Goal: Navigation & Orientation: Find specific page/section

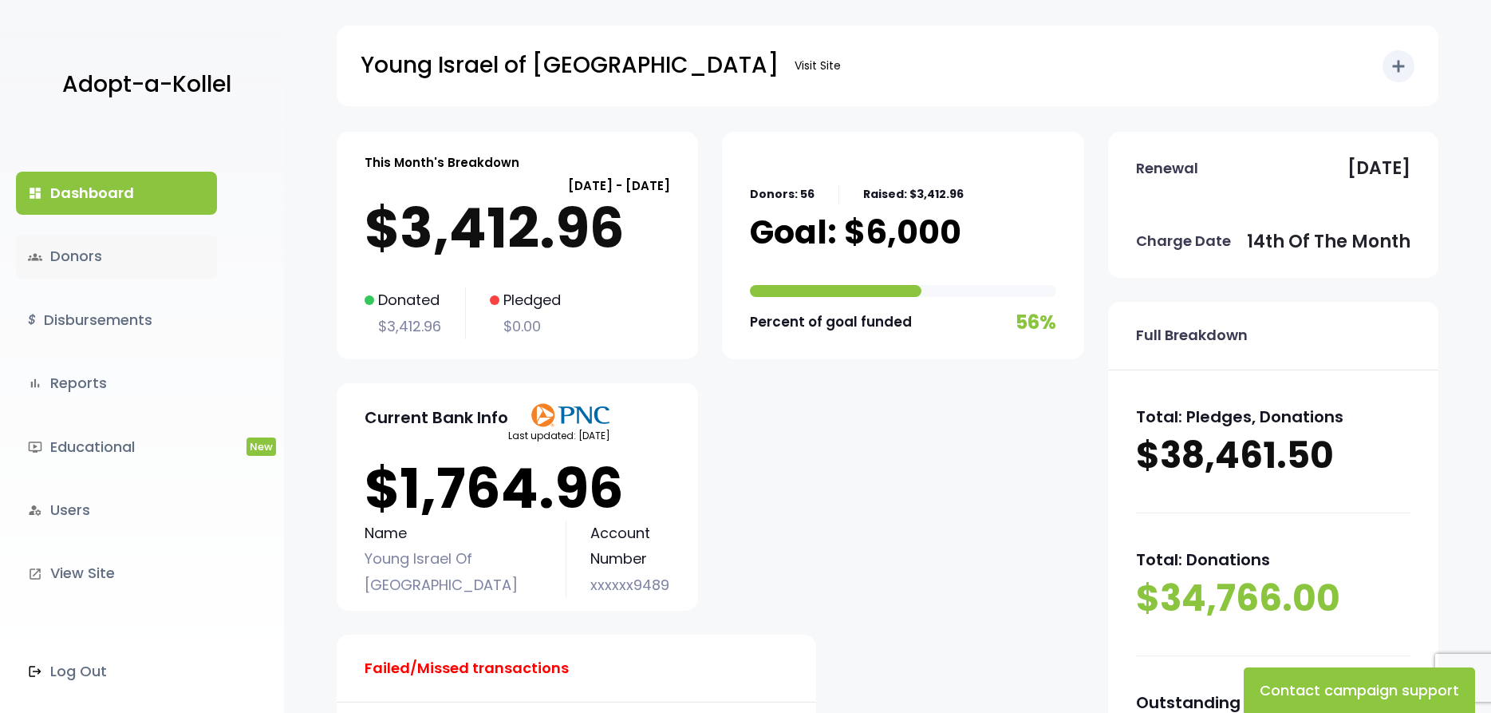
click at [76, 257] on link "groups Donors" at bounding box center [116, 256] width 201 height 43
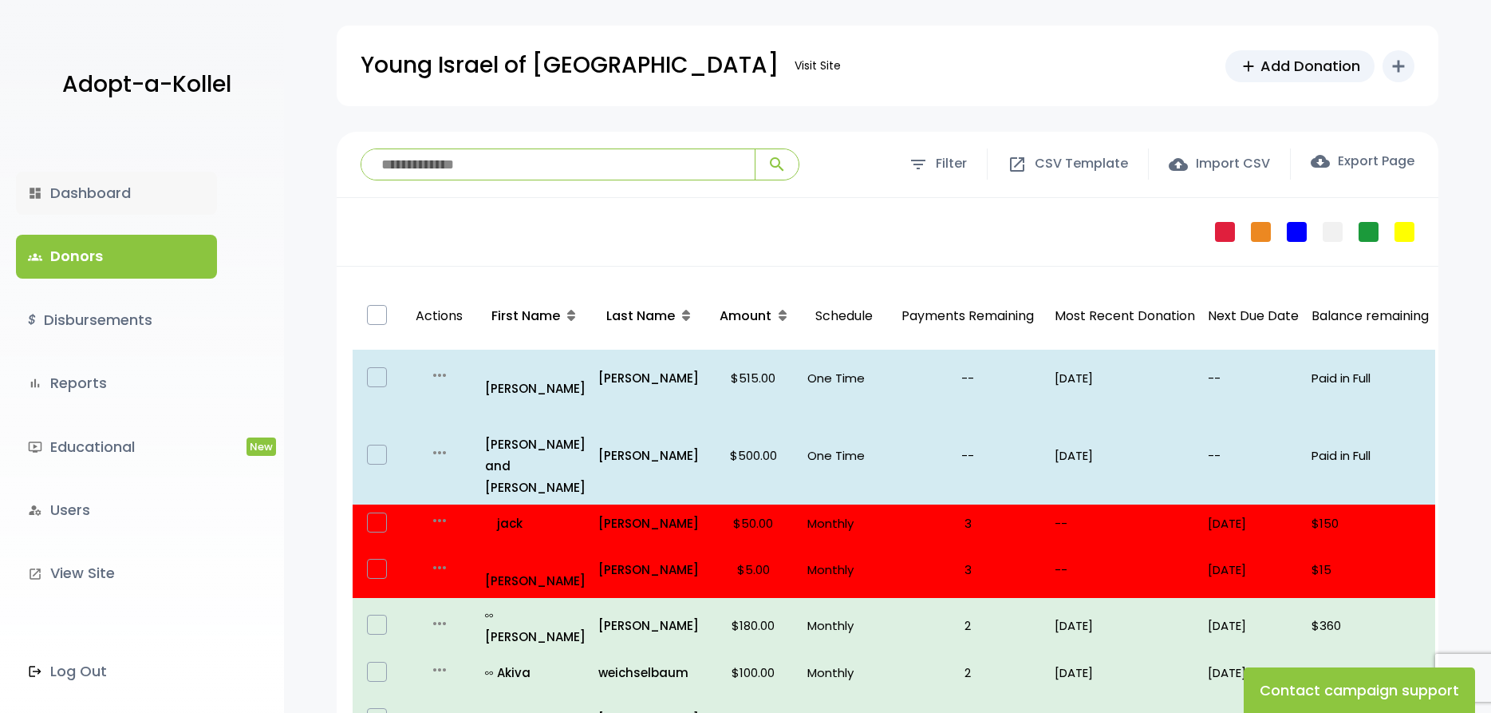
click at [96, 194] on link "dashboard Dashboard" at bounding box center [116, 193] width 201 height 43
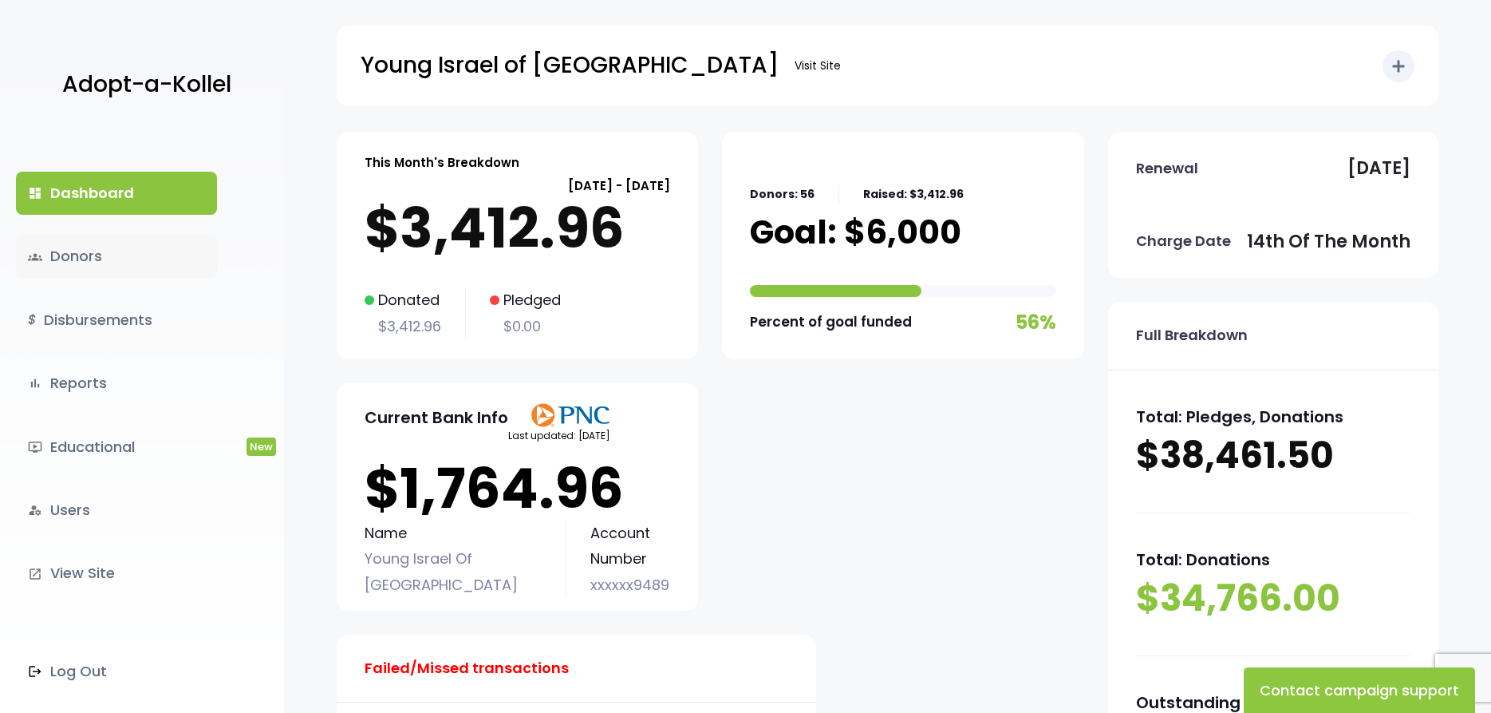
click at [83, 255] on link "groups Donors" at bounding box center [116, 256] width 201 height 43
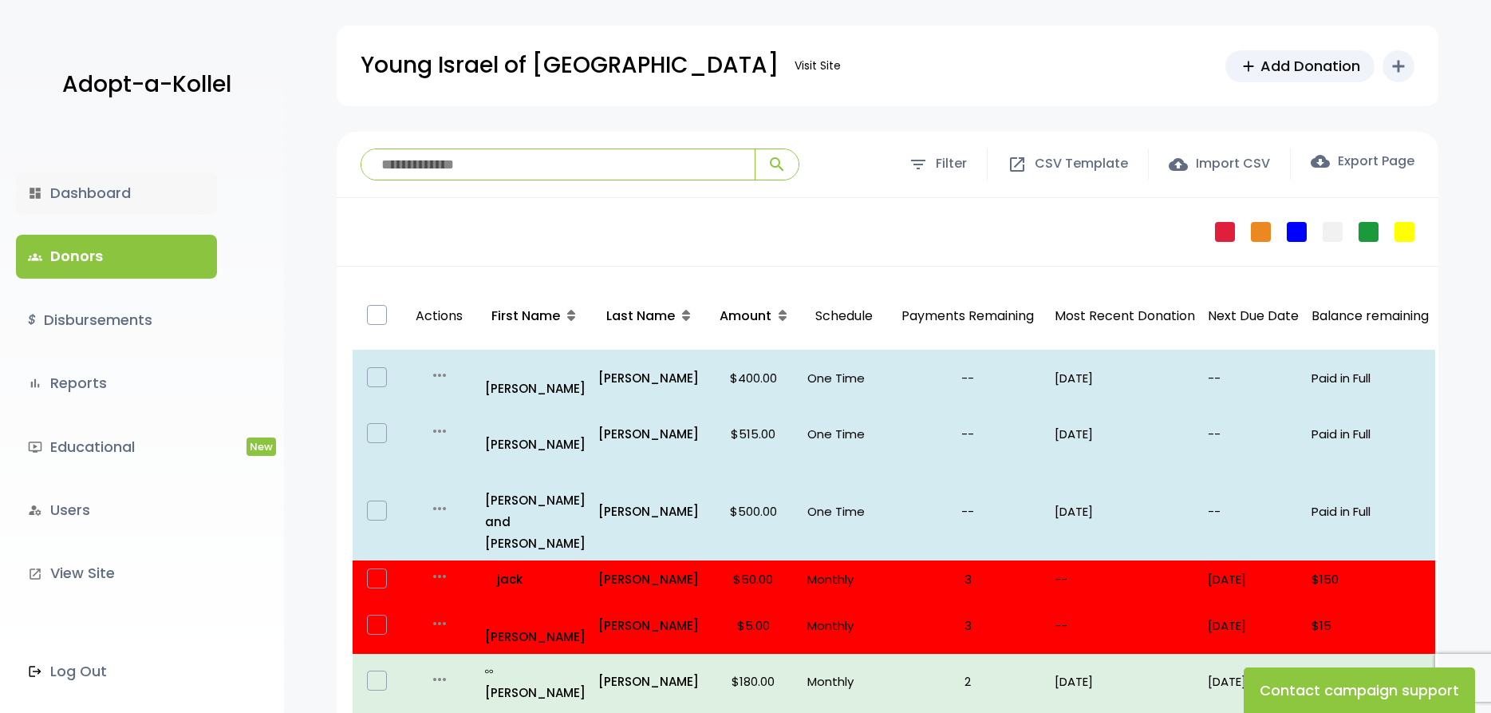
click at [78, 195] on link "dashboard Dashboard" at bounding box center [116, 193] width 201 height 43
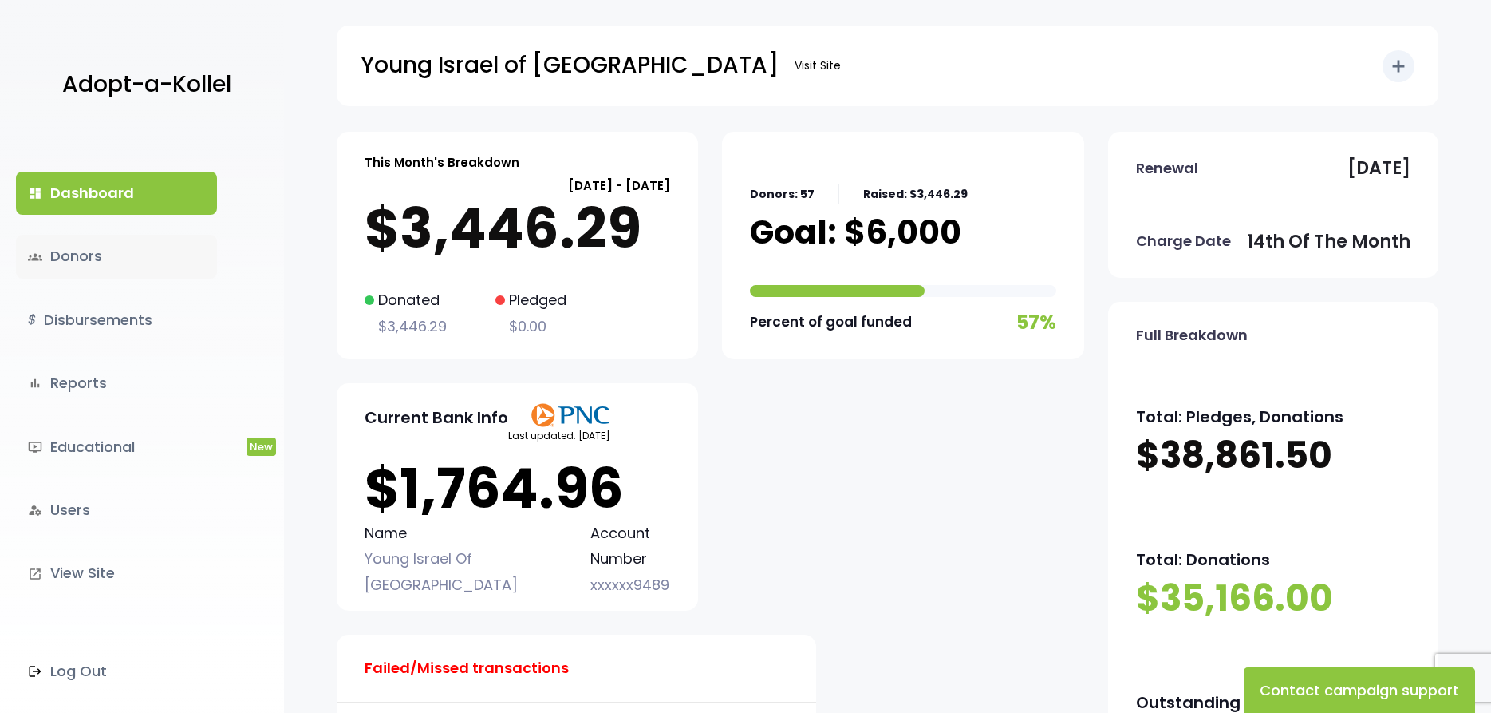
click at [79, 259] on link "groups Donors" at bounding box center [116, 256] width 201 height 43
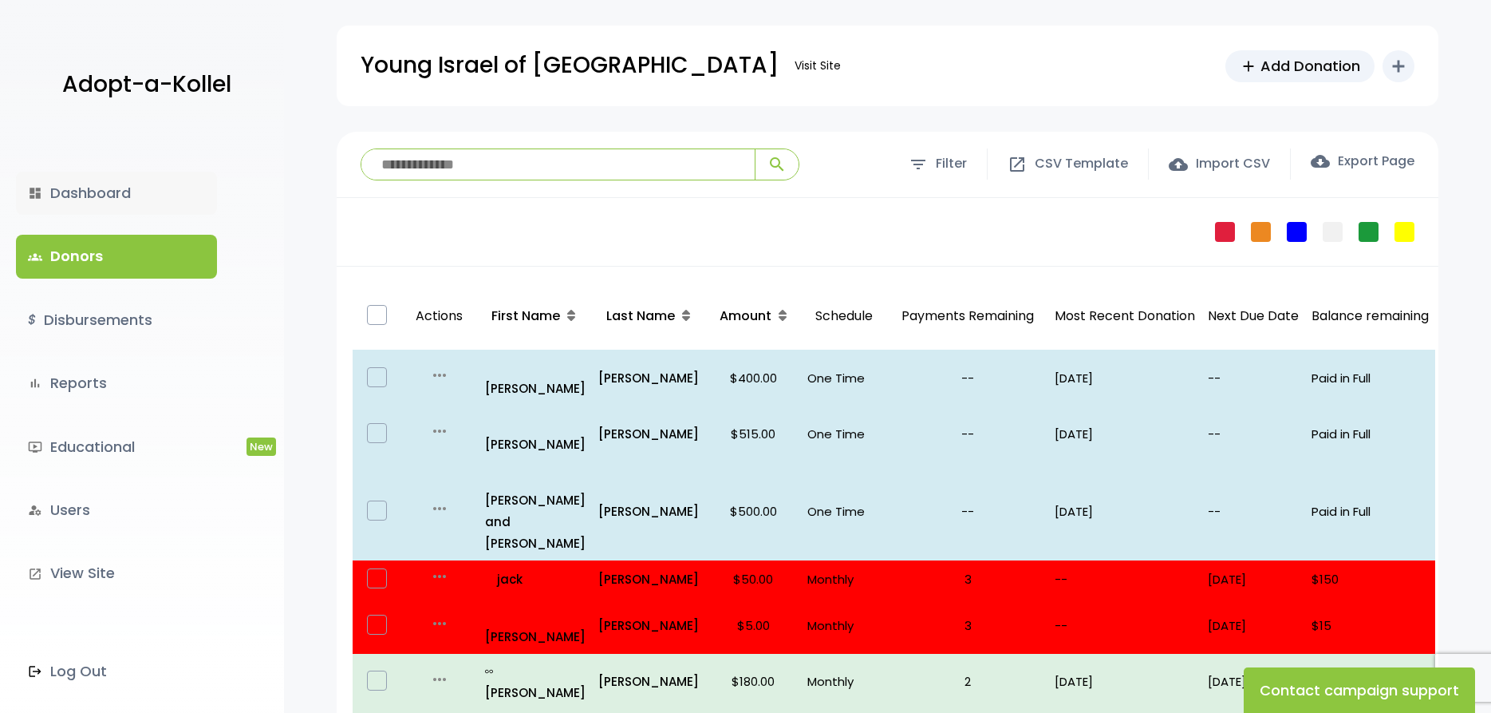
click at [87, 195] on link "dashboard Dashboard" at bounding box center [116, 193] width 201 height 43
